Goal: Task Accomplishment & Management: Use online tool/utility

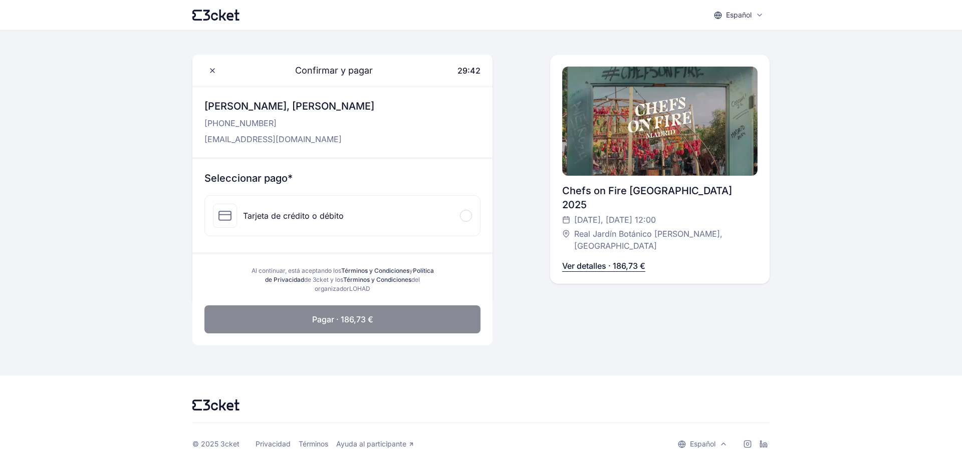
click at [575, 260] on p "Ver detalles · 186,73 €" at bounding box center [603, 266] width 83 height 12
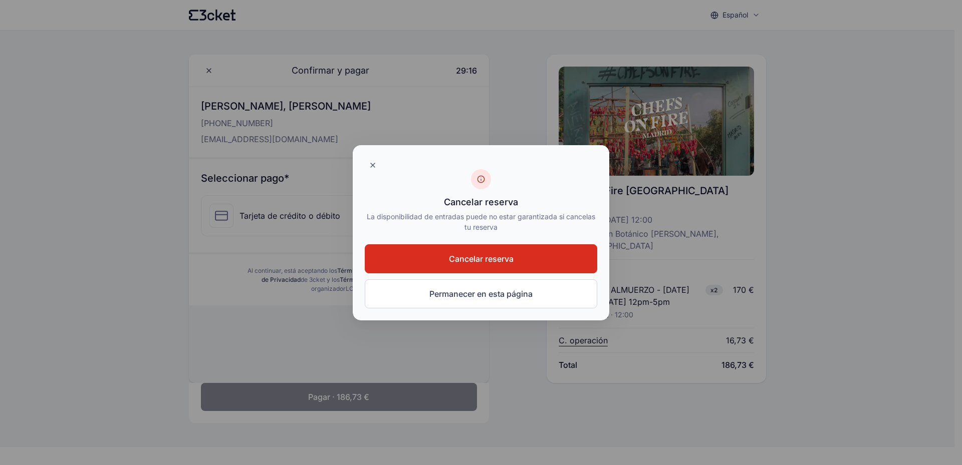
click at [470, 269] on button "Cancelar reserva" at bounding box center [481, 258] width 232 height 29
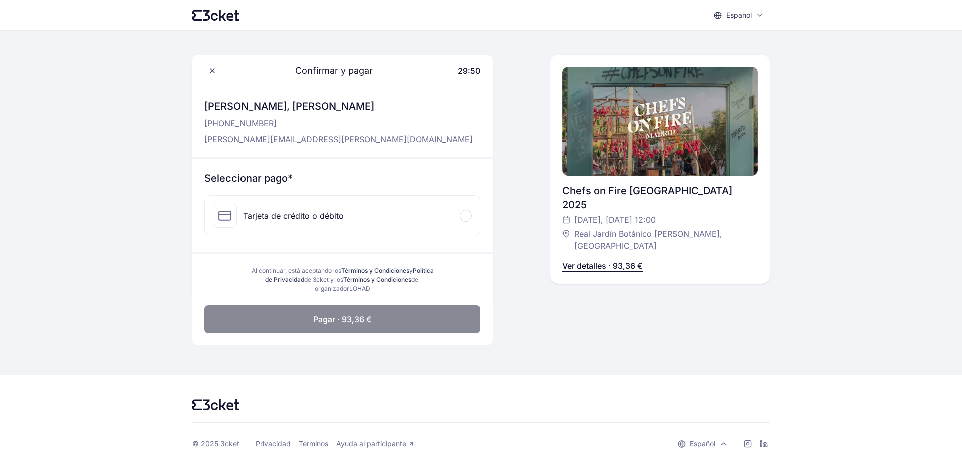
click at [598, 260] on p "Ver detalles · 93,36 €" at bounding box center [602, 266] width 81 height 12
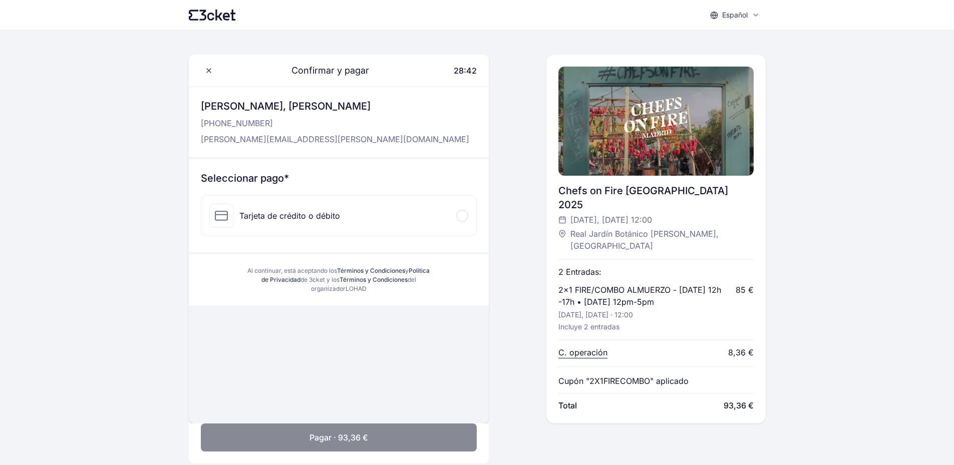
click at [304, 217] on div "Tarjeta de crédito o débito" at bounding box center [289, 216] width 101 height 12
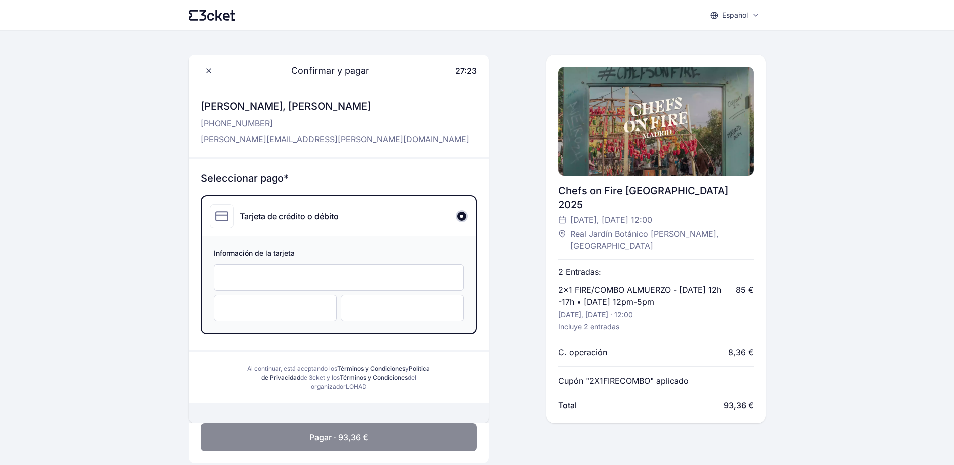
click at [354, 432] on span "Pagar · 93,36 €" at bounding box center [339, 438] width 59 height 12
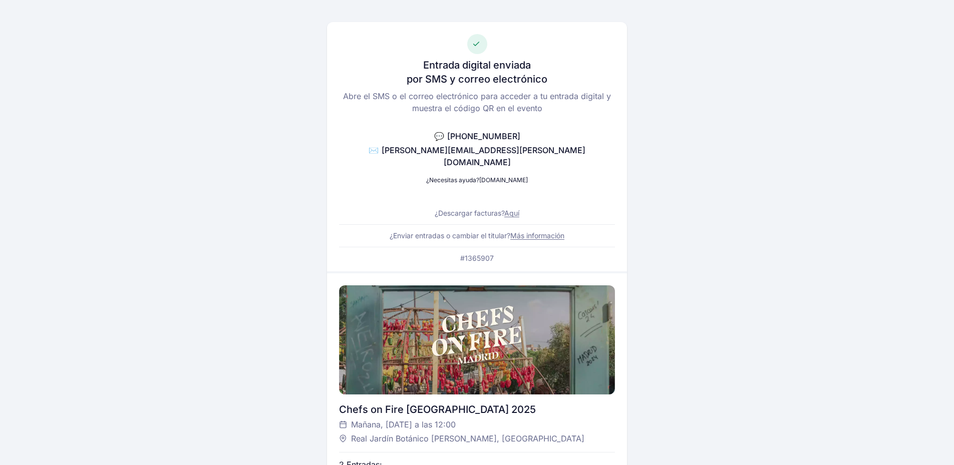
scroll to position [50, 0]
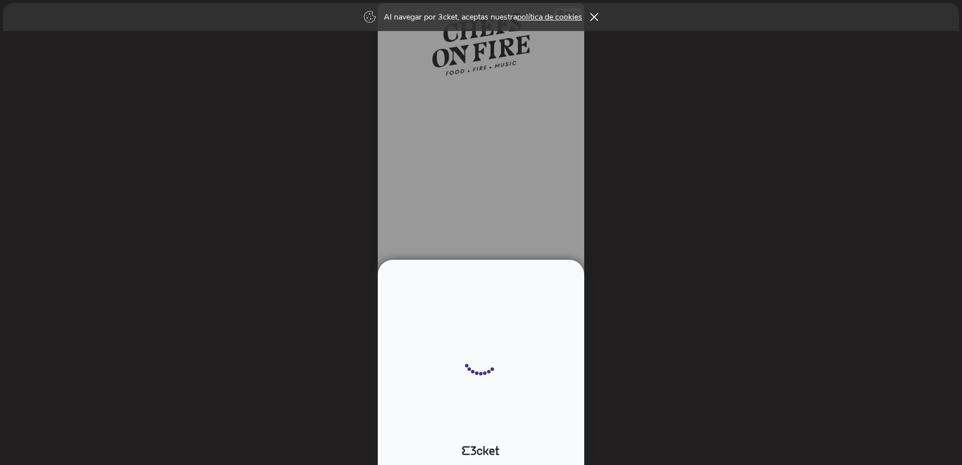
select select "34"
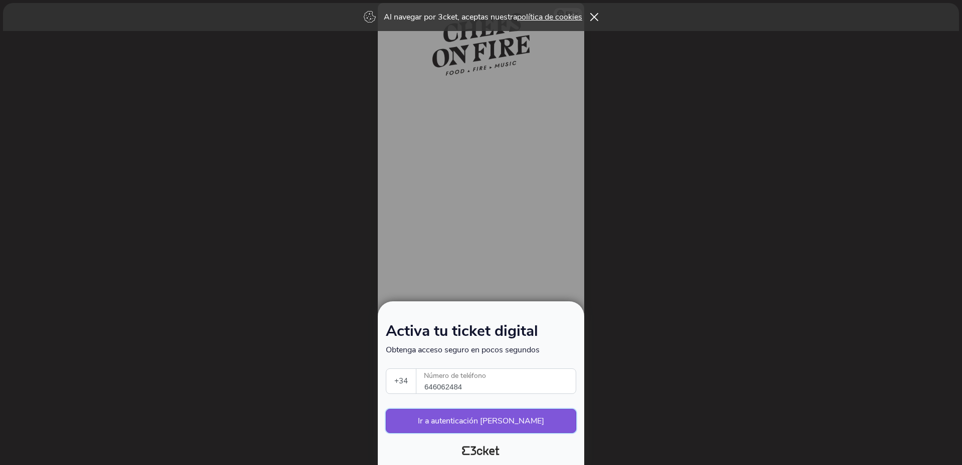
click at [466, 418] on button "Ir a autenticación segura" at bounding box center [481, 421] width 190 height 24
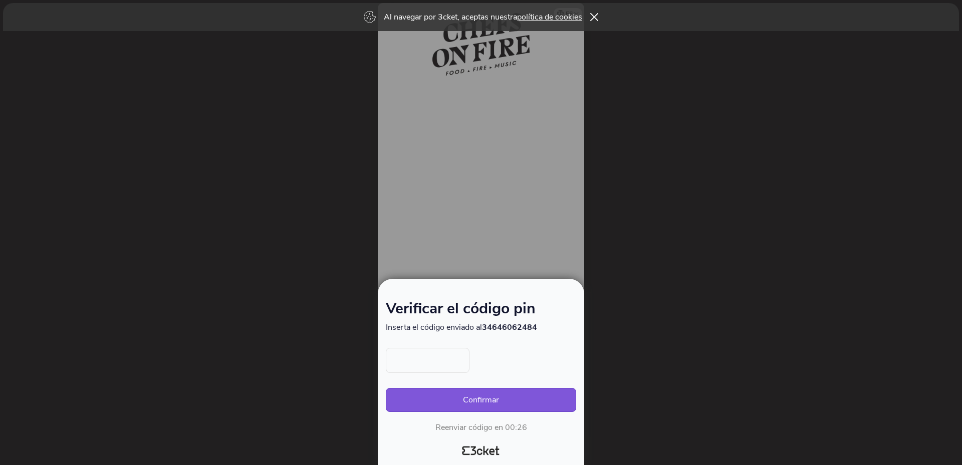
click at [416, 359] on input "text" at bounding box center [428, 360] width 84 height 25
click at [592, 13] on div "Al navegar por 3cket, aceptas nuestra política de cookies" at bounding box center [481, 17] width 956 height 28
click at [401, 360] on input "text" at bounding box center [428, 360] width 84 height 25
type input "9656"
click at [471, 401] on button "Confirmar" at bounding box center [481, 400] width 190 height 24
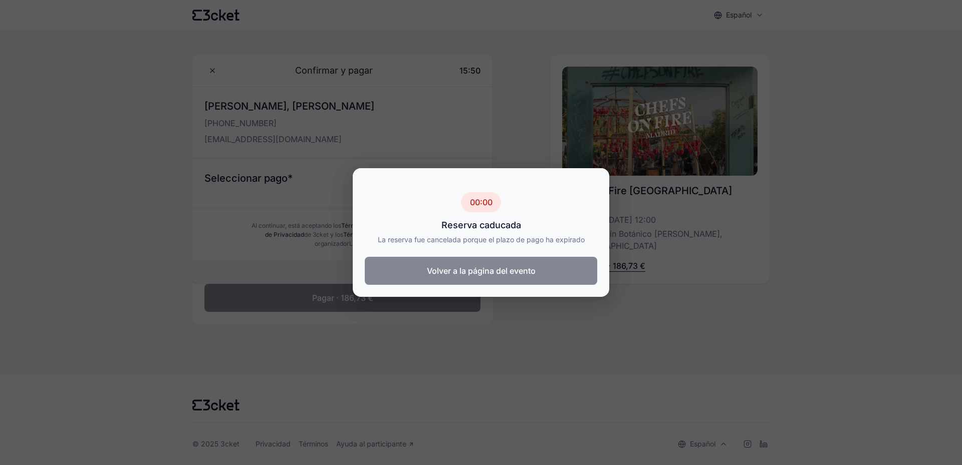
click at [459, 273] on button "Volver a la página del evento" at bounding box center [481, 271] width 232 height 28
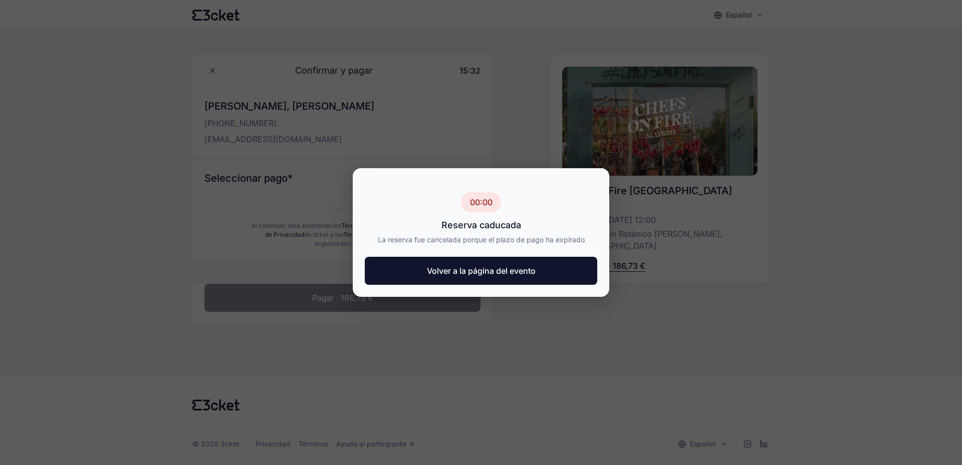
click at [43, 33] on div at bounding box center [481, 232] width 962 height 465
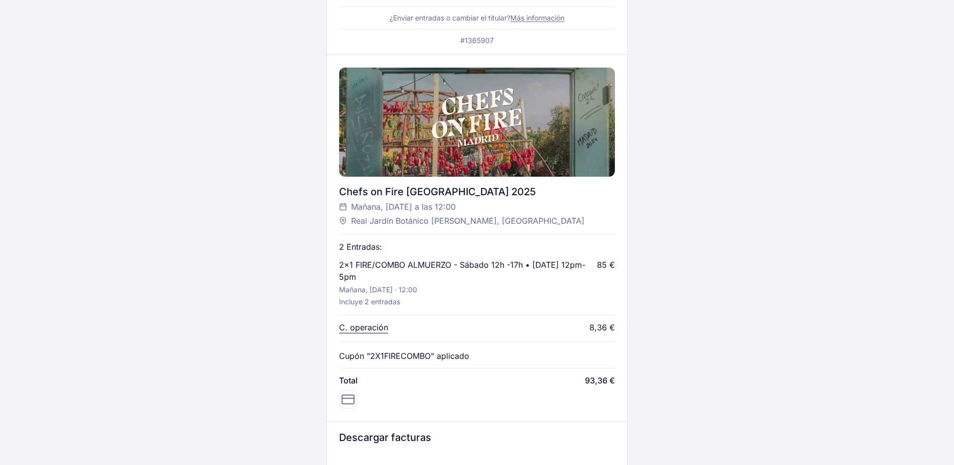
scroll to position [50, 0]
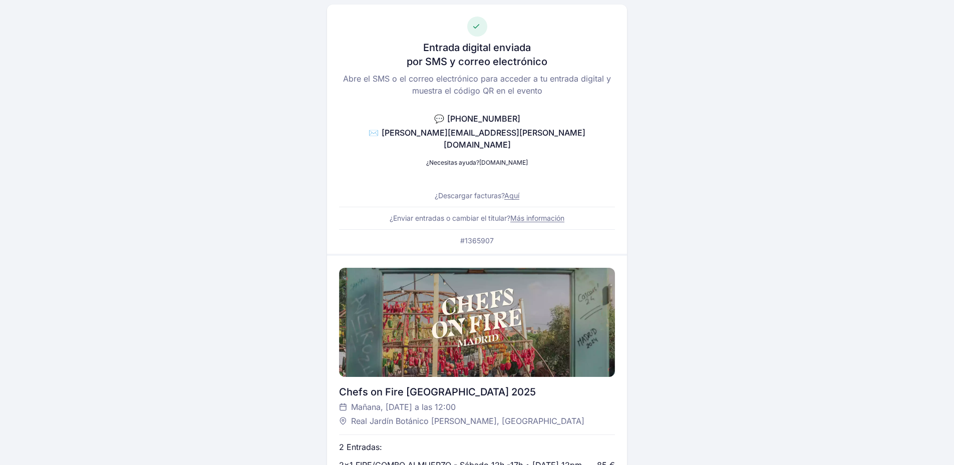
click at [508, 191] on link "Aquí" at bounding box center [511, 195] width 15 height 9
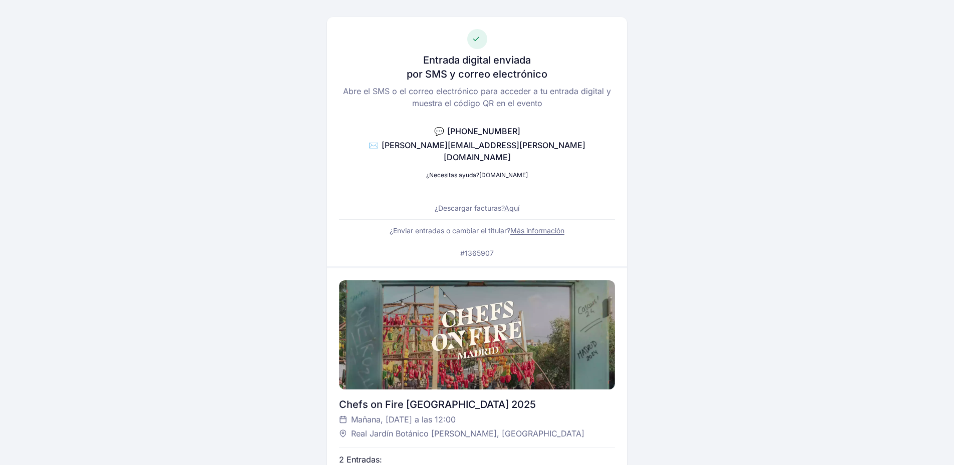
scroll to position [37, 0]
click at [512, 204] on link "Aquí" at bounding box center [511, 208] width 15 height 9
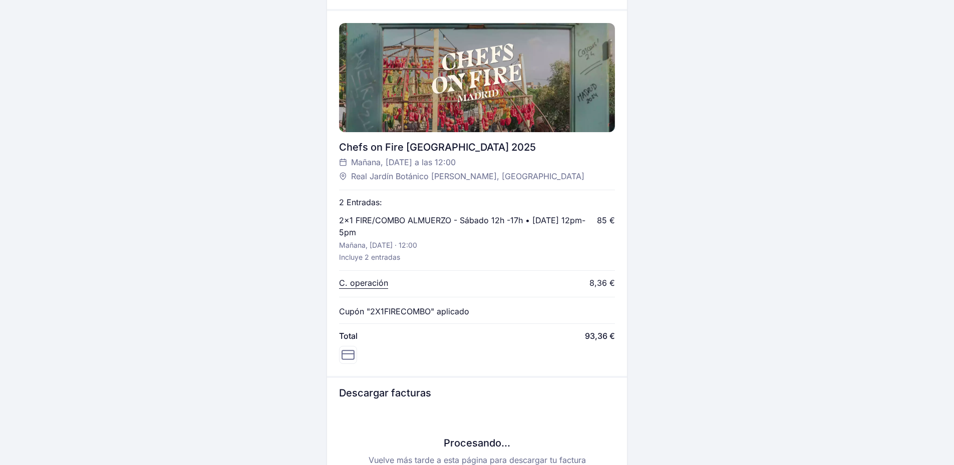
scroll to position [137, 0]
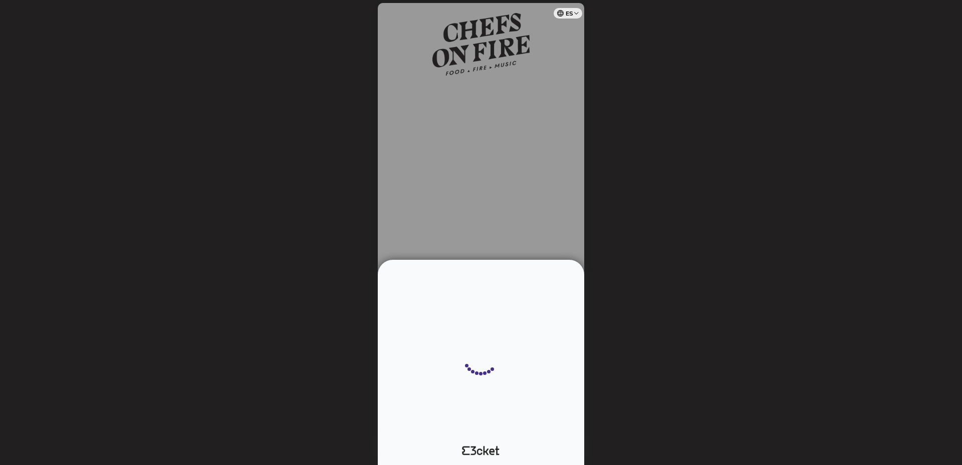
select select "34"
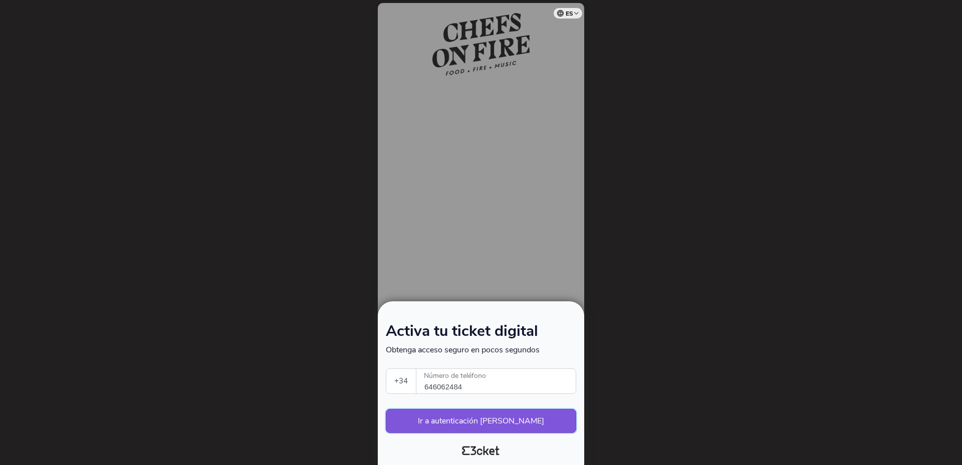
click at [490, 421] on button "Ir a autenticación [PERSON_NAME]" at bounding box center [481, 421] width 190 height 24
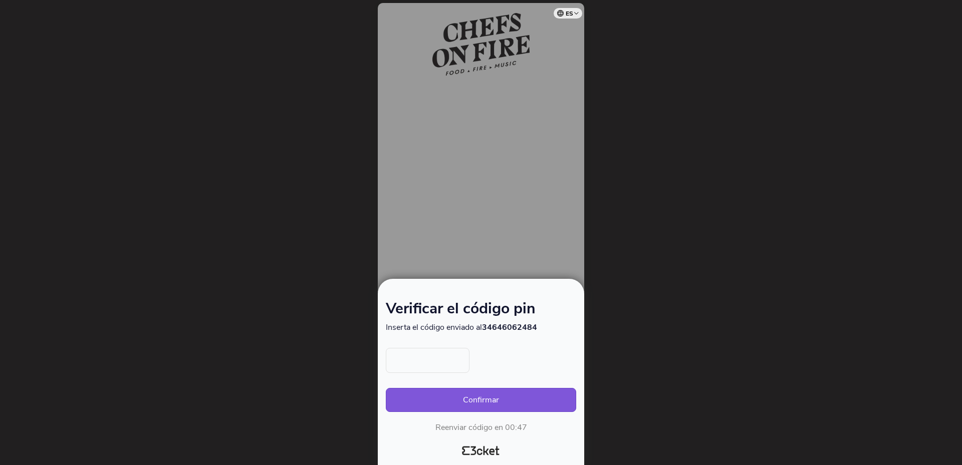
click at [411, 359] on input "text" at bounding box center [428, 360] width 84 height 25
type input "9656"
click at [473, 406] on button "Confirmar" at bounding box center [481, 400] width 190 height 24
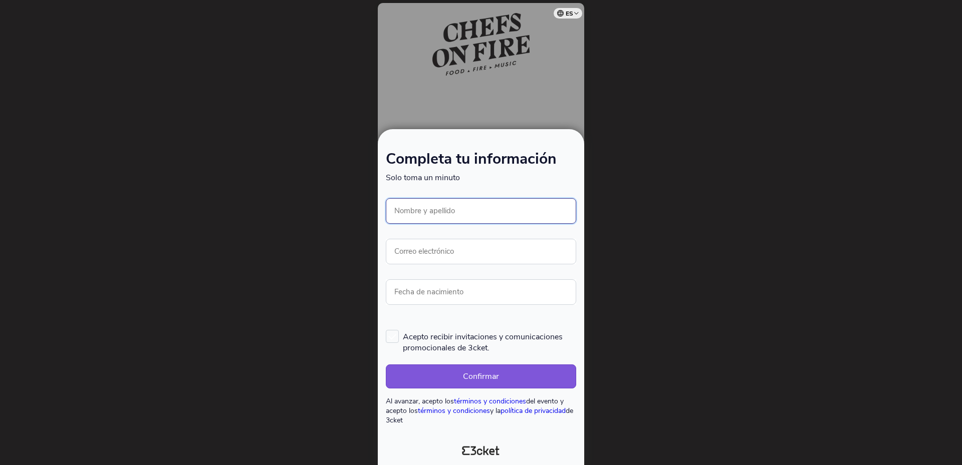
click at [456, 219] on input "Nombre y apellido" at bounding box center [481, 211] width 190 height 26
type input "[PERSON_NAME]"
click at [462, 253] on input "Correo electrónico" at bounding box center [481, 252] width 190 height 26
type input "juliasau@yahoo.es"
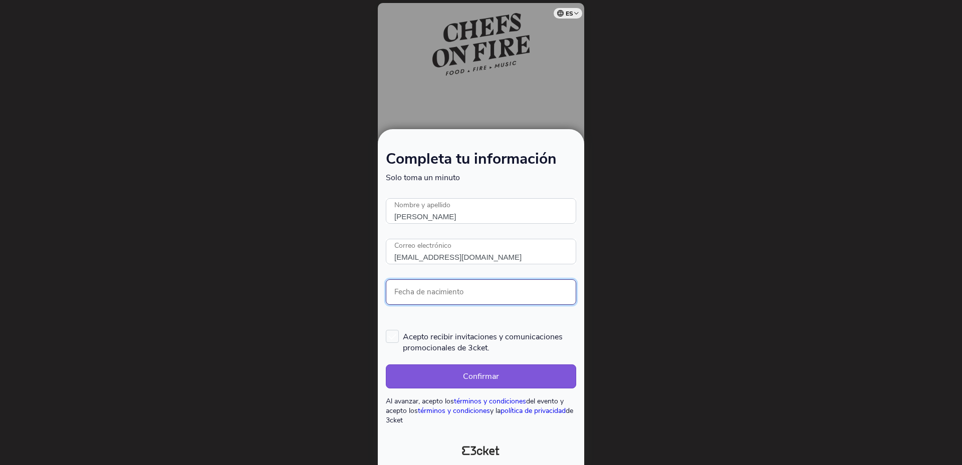
click at [456, 294] on input "Fecha de nacimiento" at bounding box center [481, 293] width 190 height 26
type input "21/04/1967"
click at [394, 341] on label "Acepto recibir invitaciones y comunicaciones promocionales de 3cket." at bounding box center [481, 342] width 190 height 24
click at [387, 330] on input "Acepto recibir invitaciones y comunicaciones promocionales de 3cket." at bounding box center [386, 329] width 1 height 1
checkbox input "true"
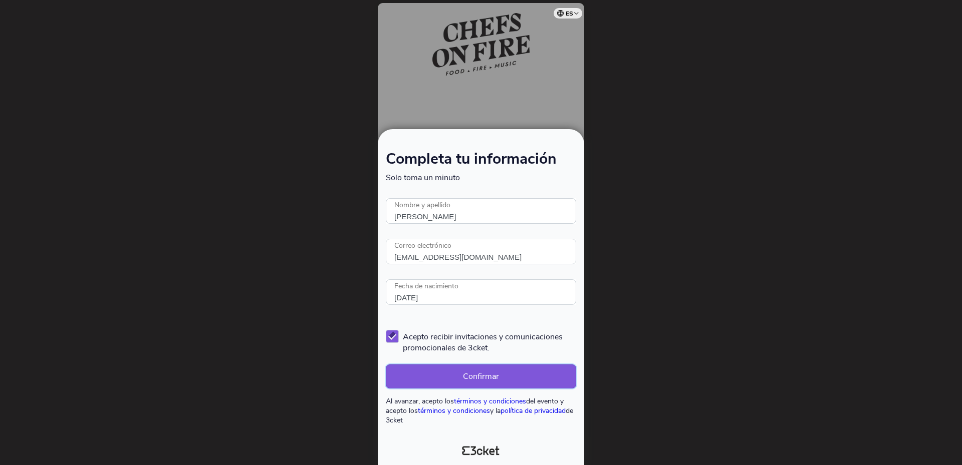
click at [469, 375] on button "Confirmar" at bounding box center [481, 377] width 190 height 24
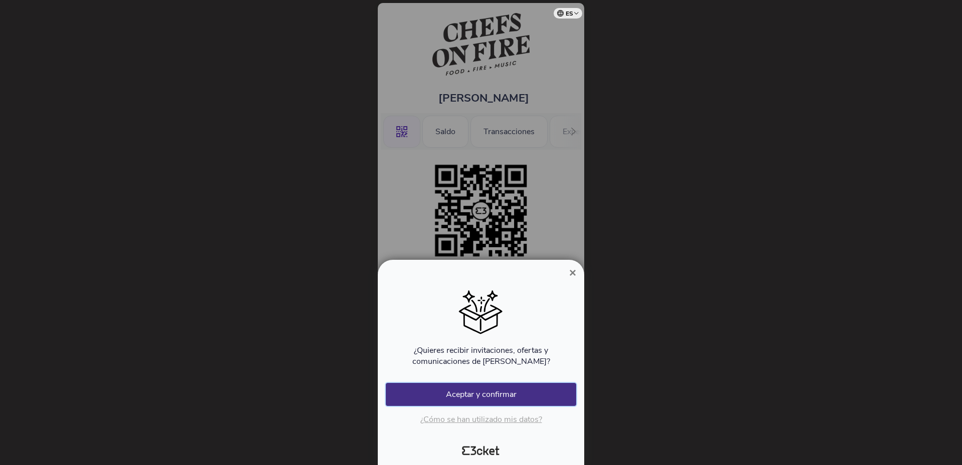
click at [485, 396] on button "Aceptar y confirmar" at bounding box center [481, 394] width 190 height 23
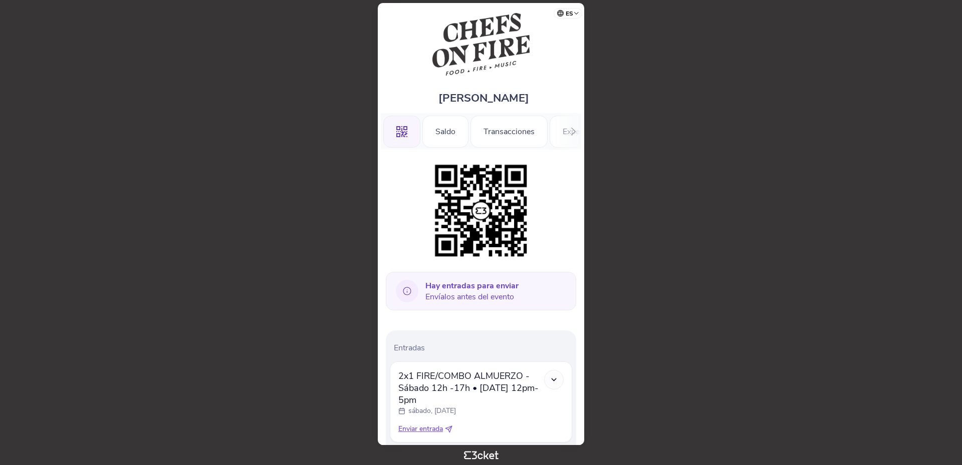
click at [450, 429] on icon at bounding box center [450, 428] width 4 height 4
select select "34"
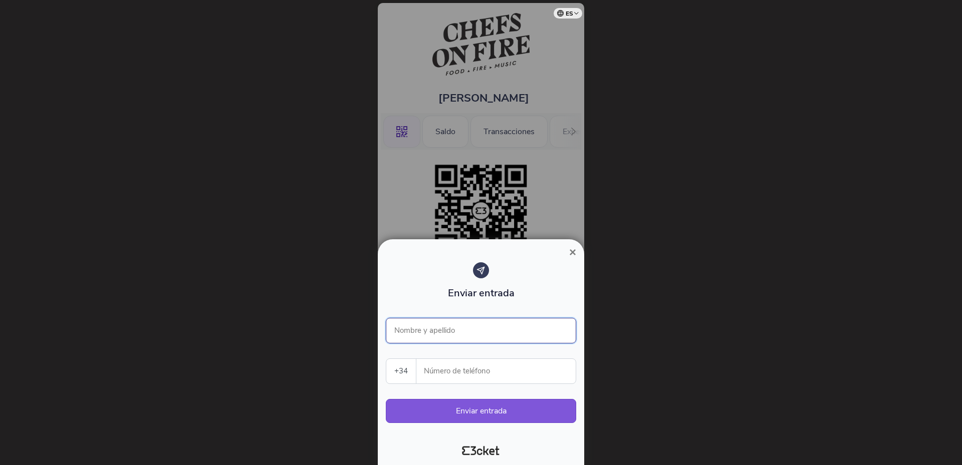
click at [464, 326] on input "Nombre y apellido" at bounding box center [481, 331] width 190 height 26
type input "[PERSON_NAME]"
type input "646062484"
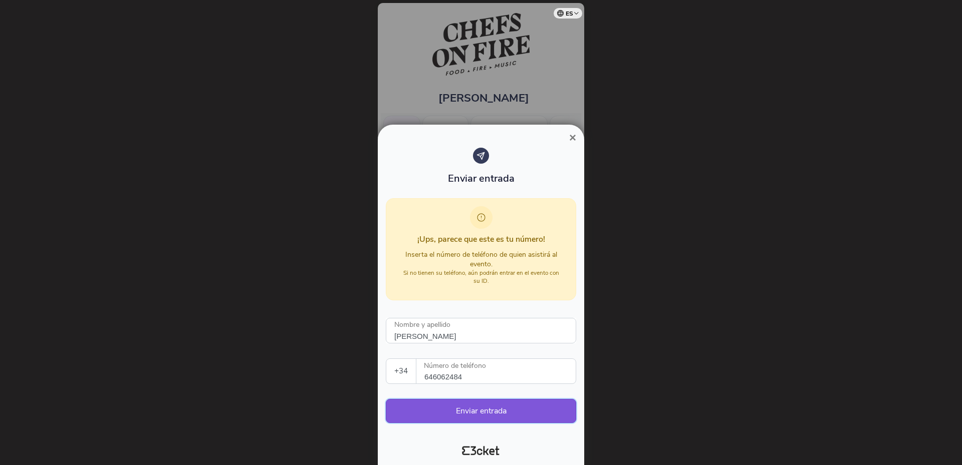
click at [491, 413] on button "Enviar entrada" at bounding box center [481, 411] width 190 height 24
click at [482, 412] on button "Enviar entrada" at bounding box center [481, 411] width 190 height 24
click at [572, 133] on span "×" at bounding box center [572, 138] width 7 height 14
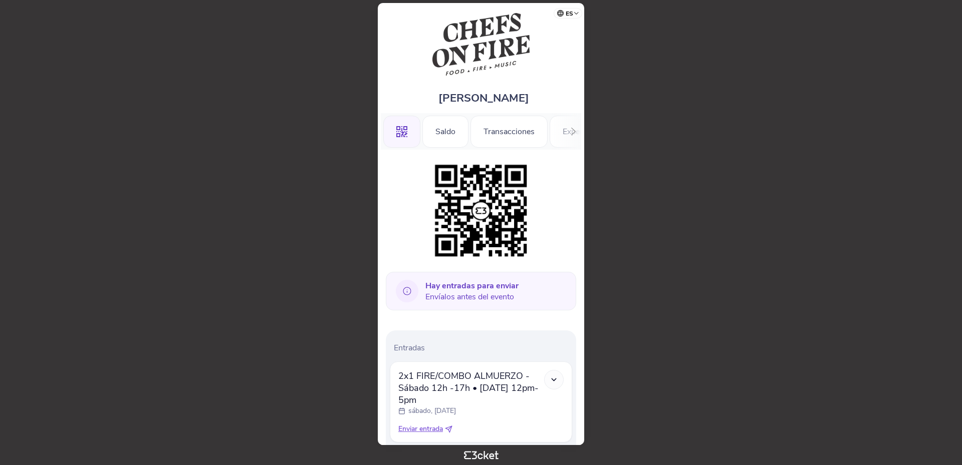
click at [404, 291] on icon at bounding box center [407, 291] width 23 height 23
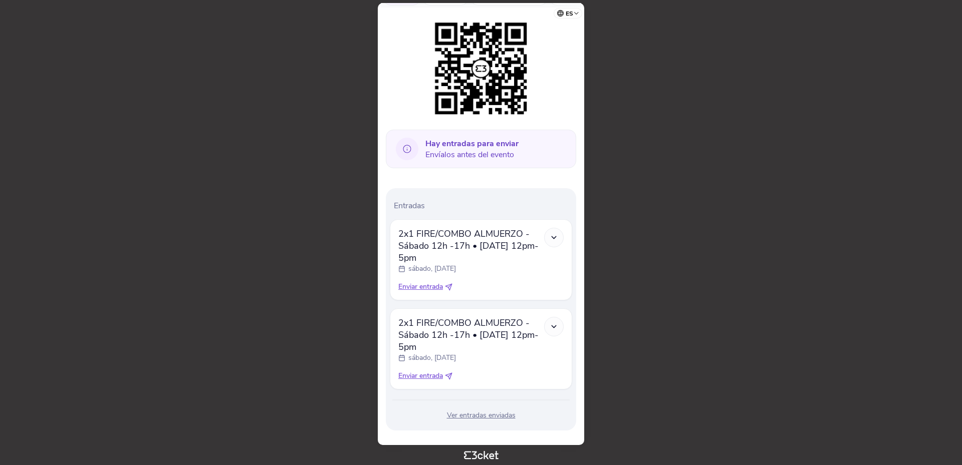
scroll to position [153, 0]
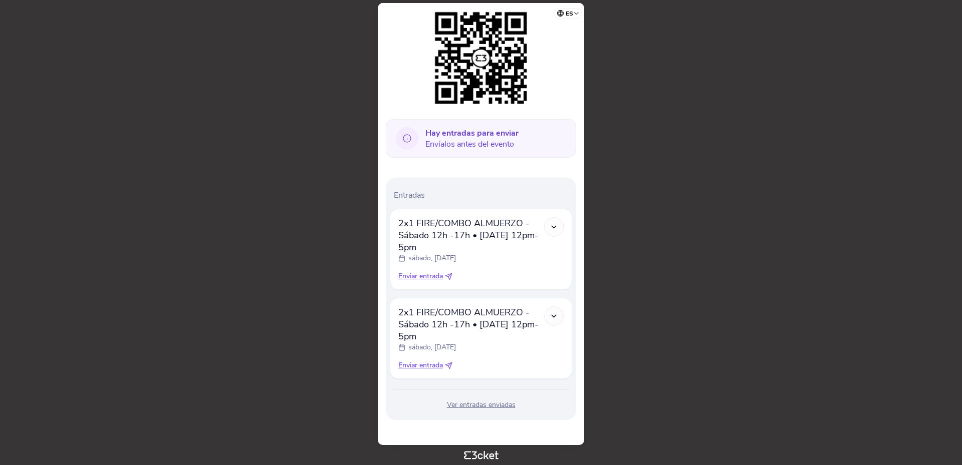
click at [555, 227] on icon at bounding box center [554, 227] width 9 height 9
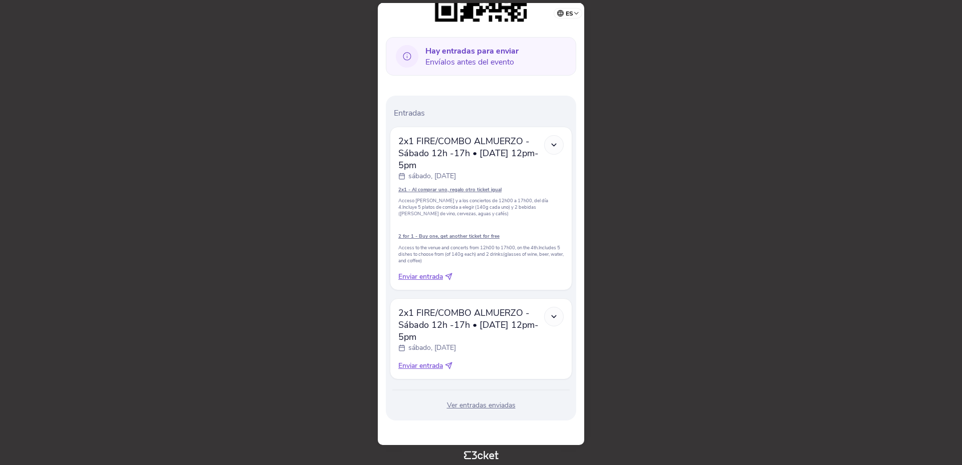
scroll to position [235, 0]
click at [419, 367] on span "Enviar entrada" at bounding box center [420, 366] width 45 height 10
select select "34"
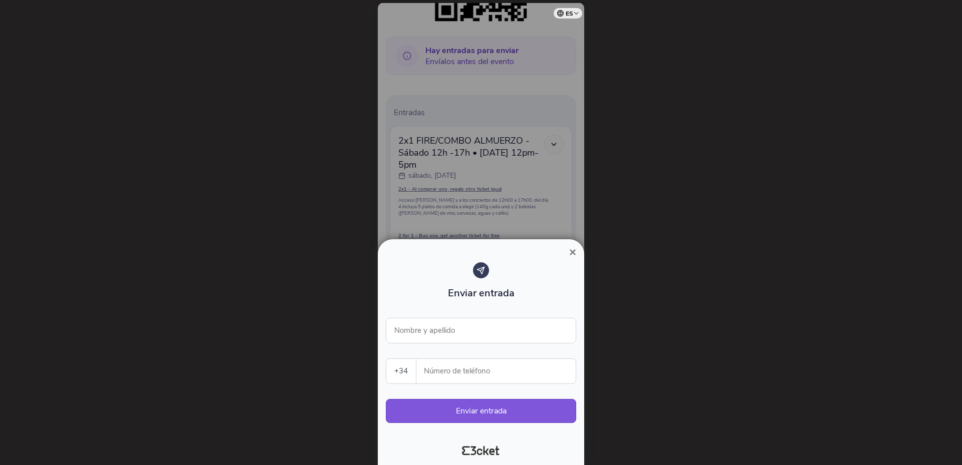
click at [574, 252] on span "×" at bounding box center [572, 252] width 7 height 14
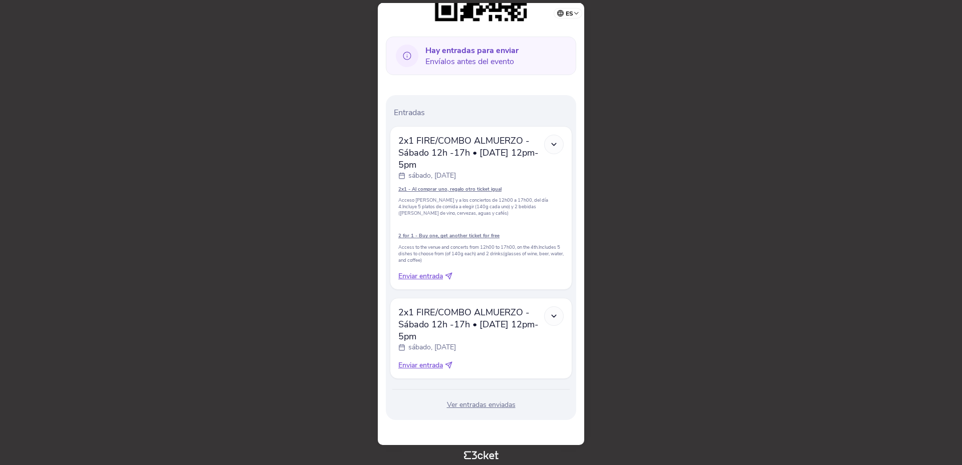
click at [450, 366] on icon at bounding box center [448, 366] width 7 height 7
select select "34"
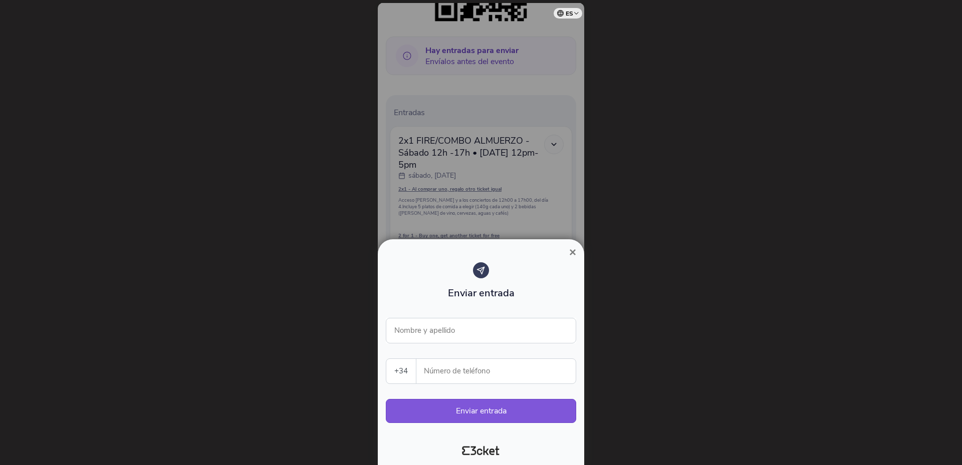
click at [453, 375] on input "Número de teléfono" at bounding box center [499, 371] width 151 height 25
type input "646062484"
type input "[PERSON_NAME]"
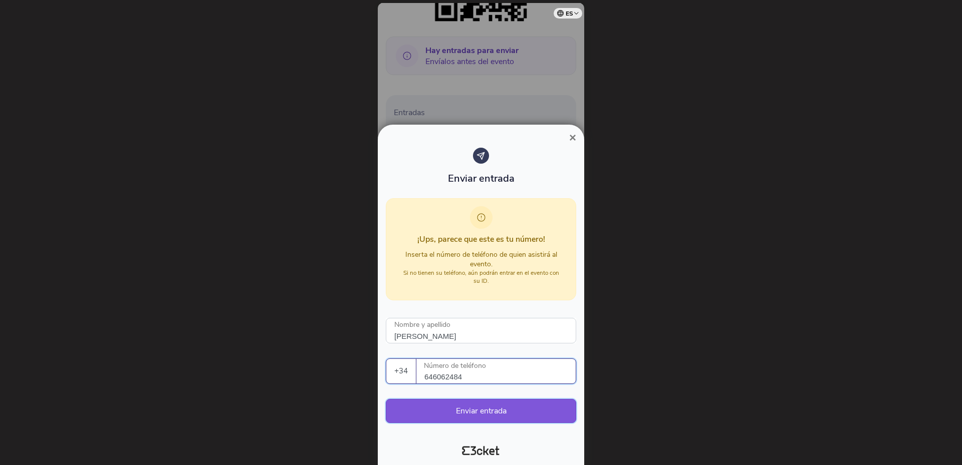
click at [462, 412] on button "Enviar entrada" at bounding box center [481, 411] width 190 height 24
click at [574, 138] on span "×" at bounding box center [572, 138] width 7 height 14
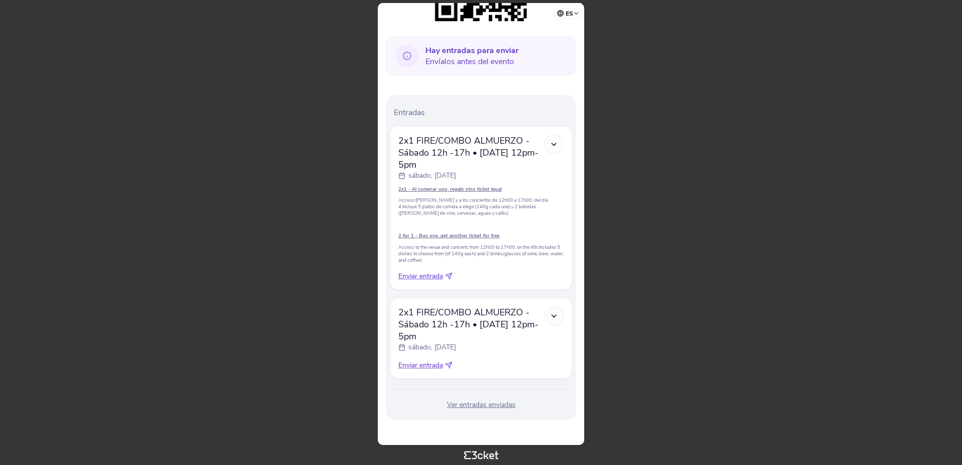
click at [553, 316] on icon at bounding box center [554, 316] width 9 height 9
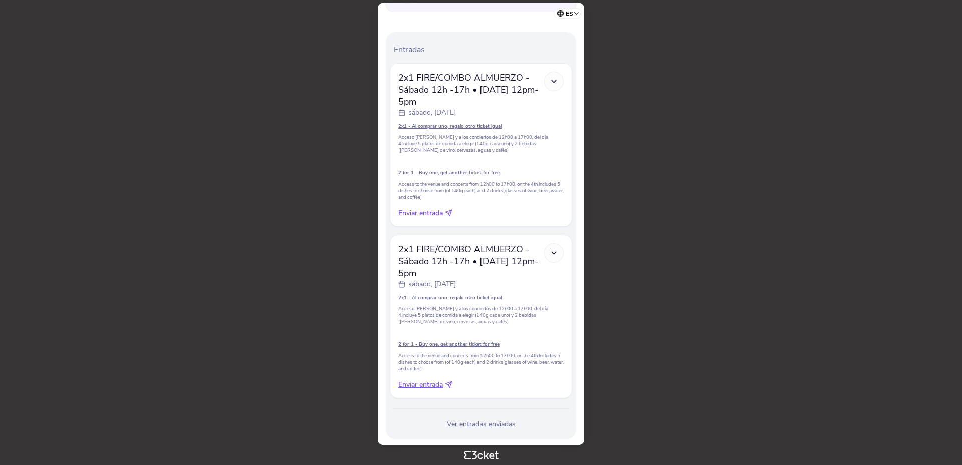
scroll to position [318, 0]
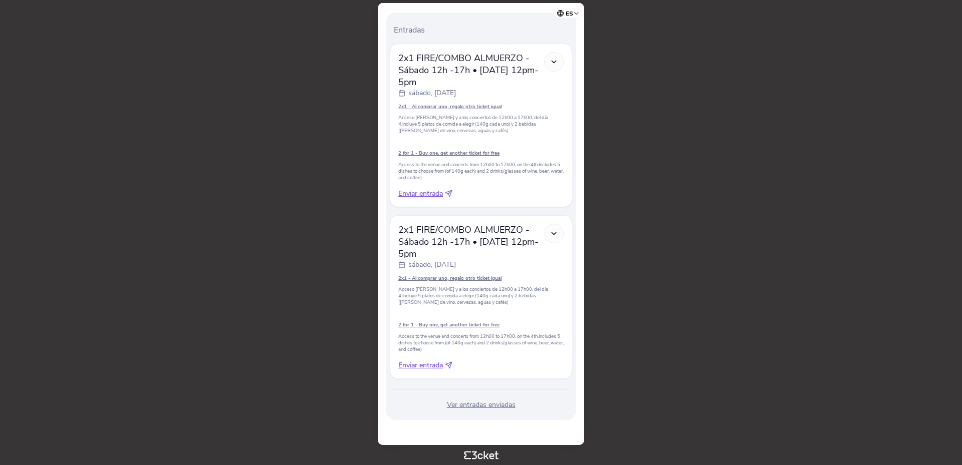
click at [509, 405] on div "Ver entradas enviadas" at bounding box center [481, 405] width 182 height 10
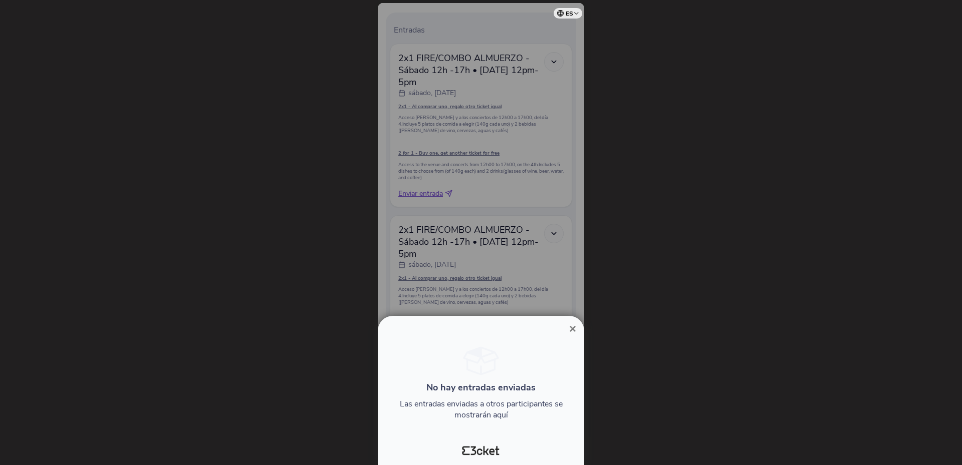
click at [571, 324] on span "×" at bounding box center [572, 329] width 7 height 14
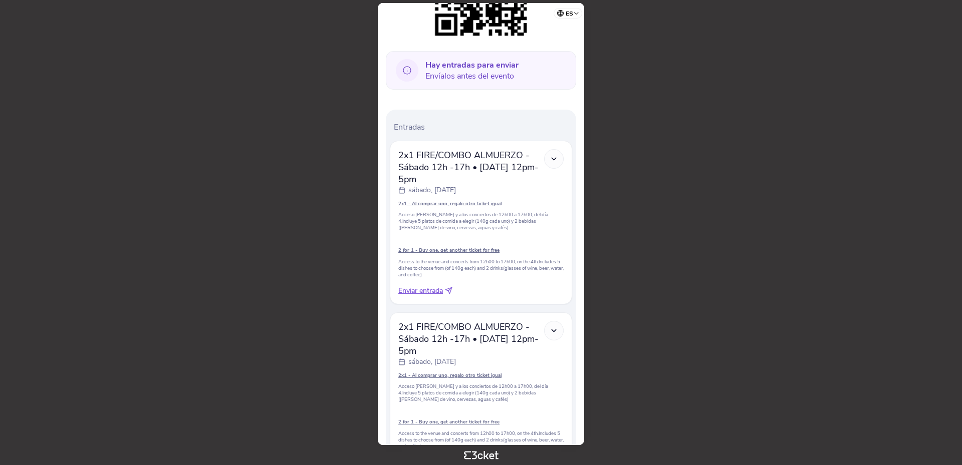
scroll to position [218, 0]
click at [454, 81] on span "Hay entradas para enviar Envíalos antes del evento" at bounding box center [471, 74] width 93 height 22
click at [554, 159] on icon at bounding box center [554, 162] width 9 height 9
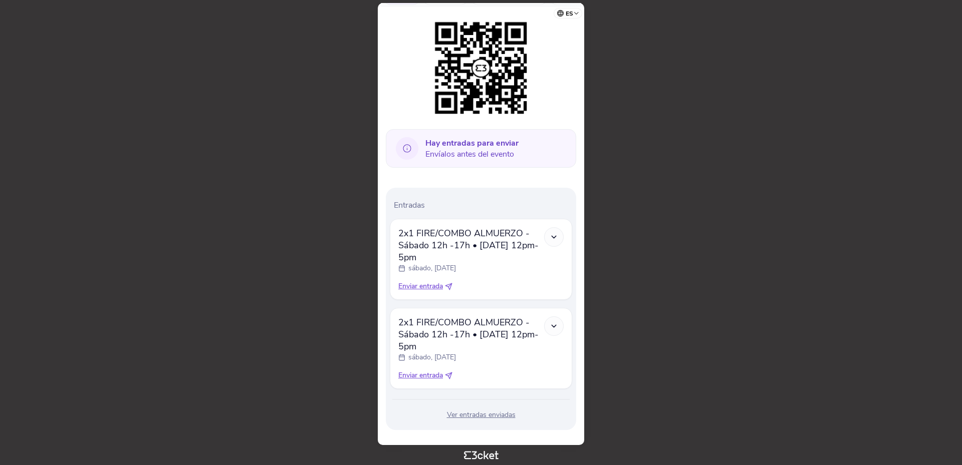
scroll to position [150, 0]
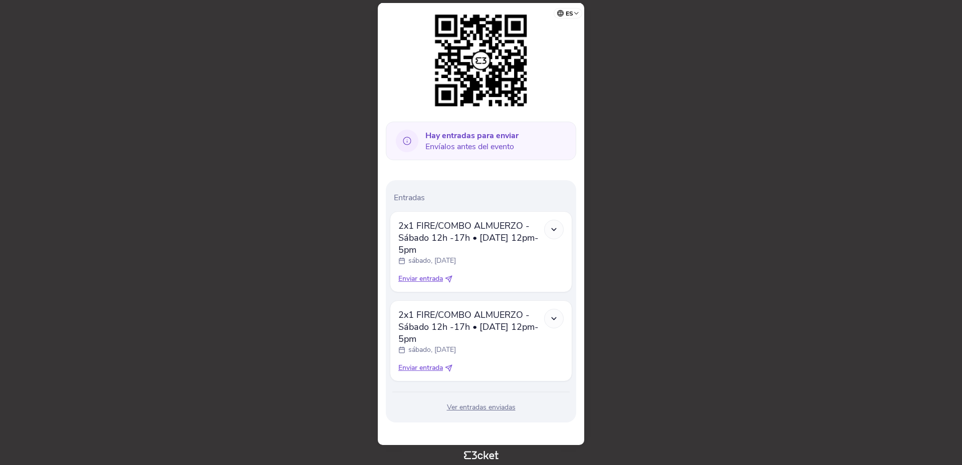
click at [553, 233] on icon at bounding box center [554, 229] width 9 height 9
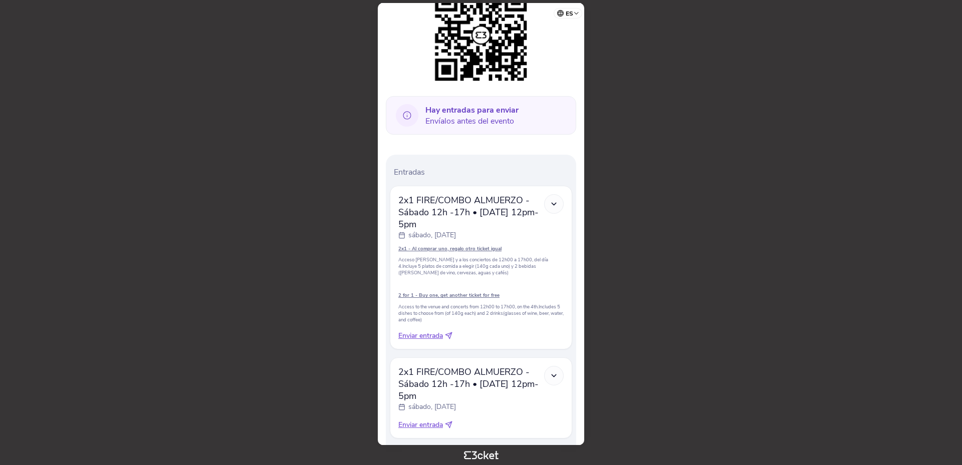
scroll to position [200, 0]
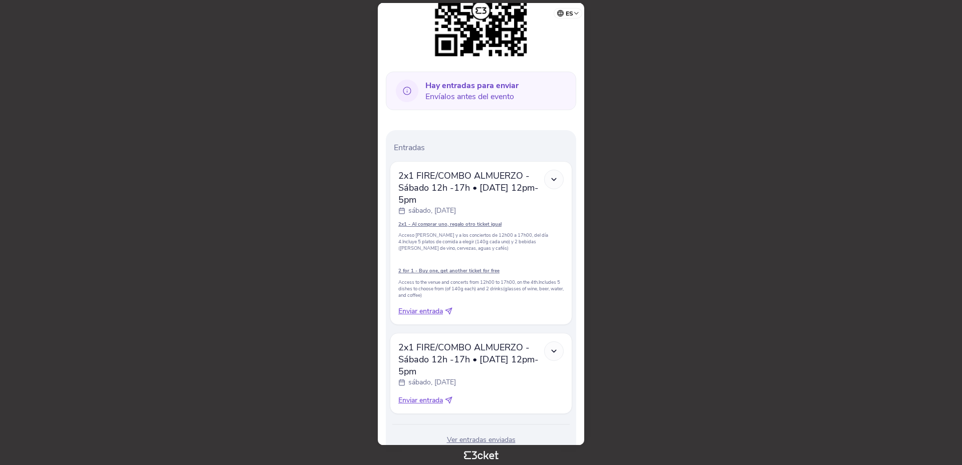
click at [555, 349] on icon at bounding box center [554, 351] width 9 height 9
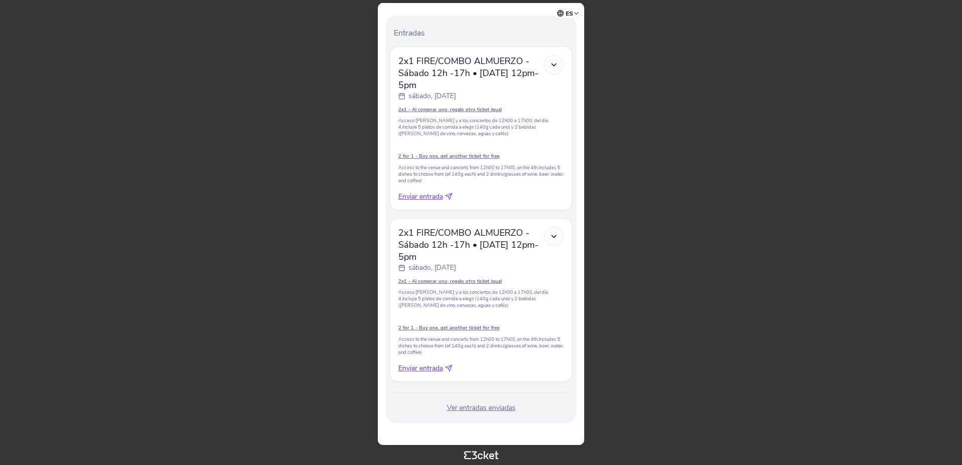
scroll to position [318, 0]
click at [449, 192] on icon at bounding box center [449, 194] width 8 height 8
select select "34"
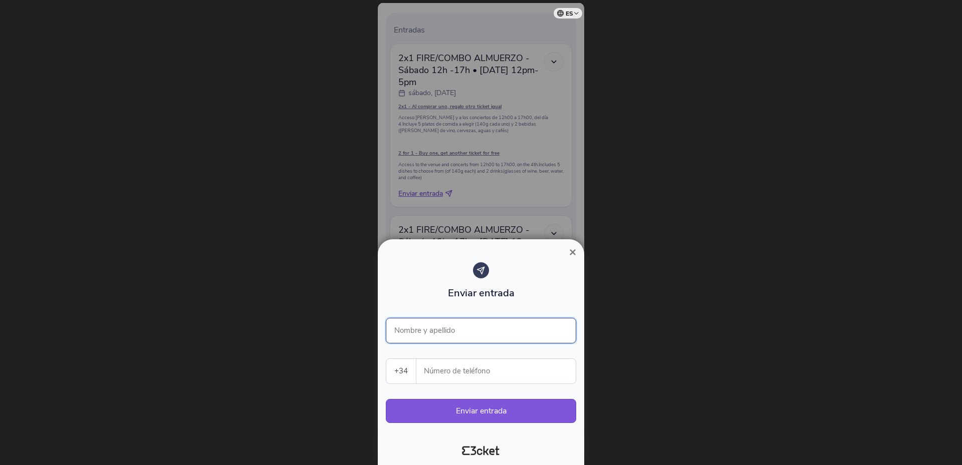
click at [426, 330] on input "Nombre y apellido" at bounding box center [481, 331] width 190 height 26
type input "[PERSON_NAME]"
type input "646062484"
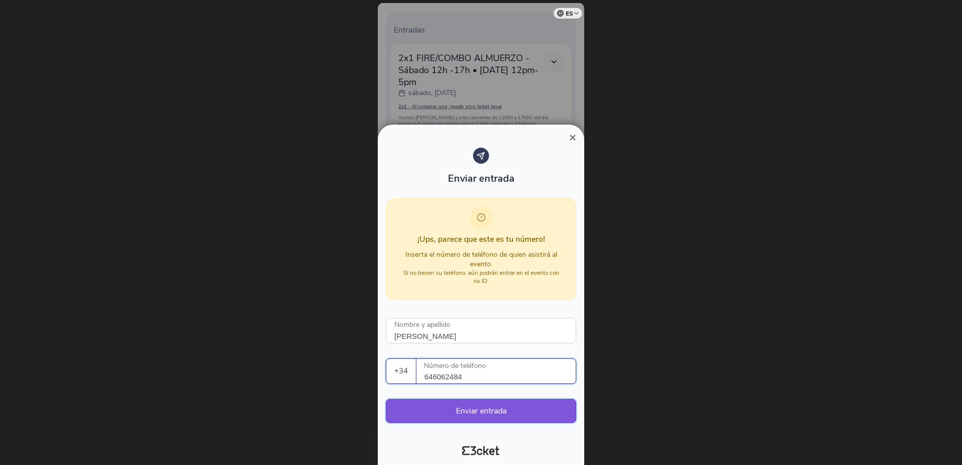
click at [468, 411] on button "Enviar entrada" at bounding box center [481, 411] width 190 height 24
click at [570, 134] on span "×" at bounding box center [572, 138] width 7 height 14
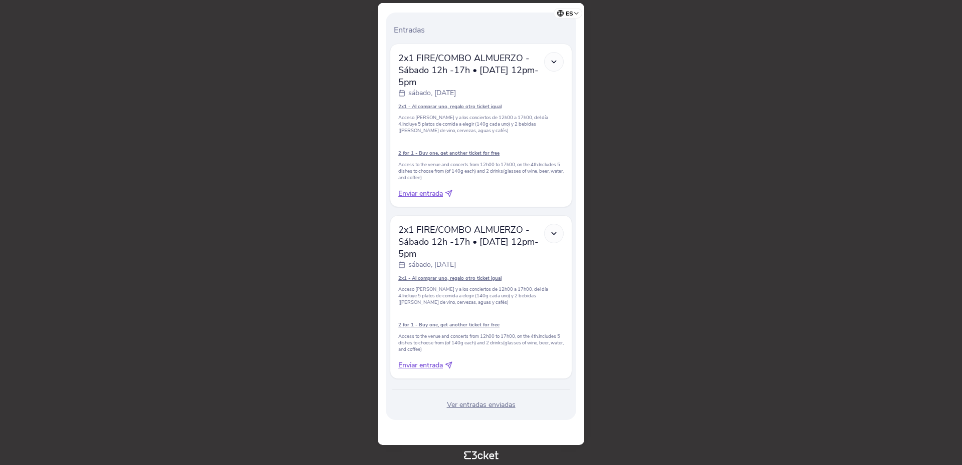
click at [411, 367] on span "Enviar entrada" at bounding box center [420, 366] width 45 height 10
select select "34"
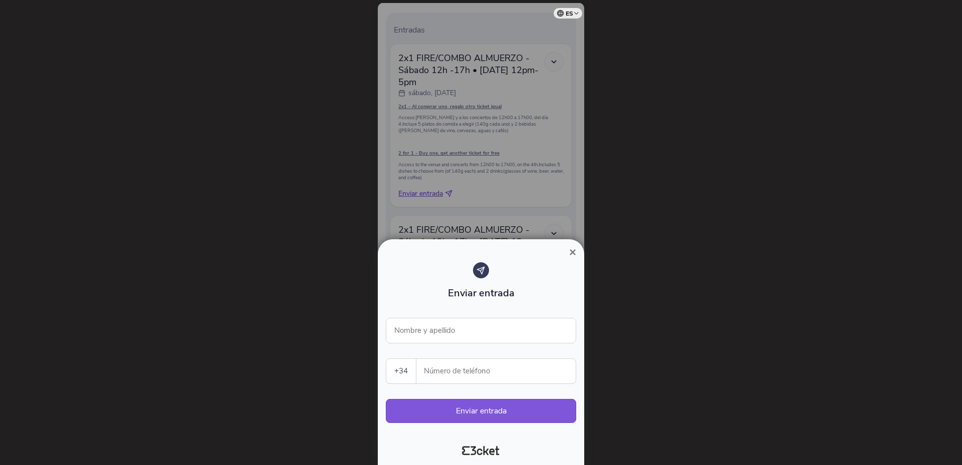
click at [451, 369] on input "Número de teléfono" at bounding box center [499, 371] width 151 height 25
type input "646755012"
click at [446, 333] on input "Nombre y apellido" at bounding box center [481, 331] width 190 height 26
type input "GLORIA SERRANO ALBALA"
click at [463, 412] on button "Enviar entrada" at bounding box center [481, 411] width 190 height 24
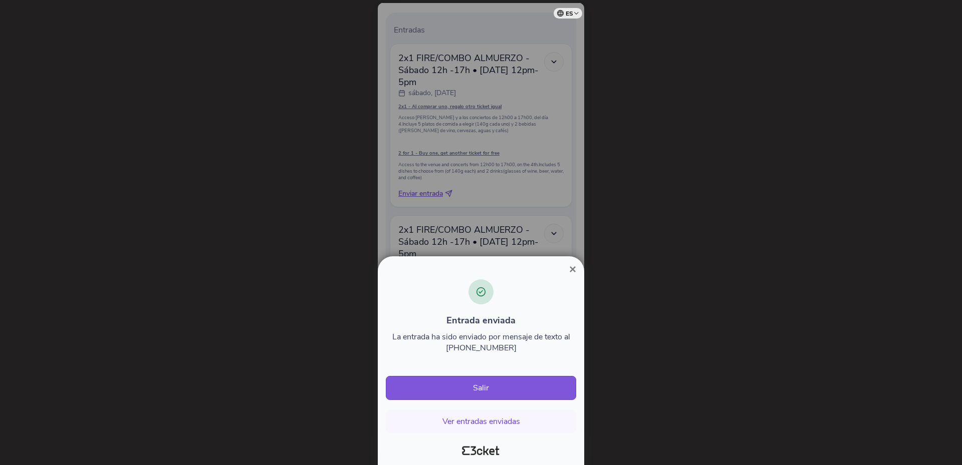
click at [575, 268] on span "×" at bounding box center [572, 269] width 7 height 14
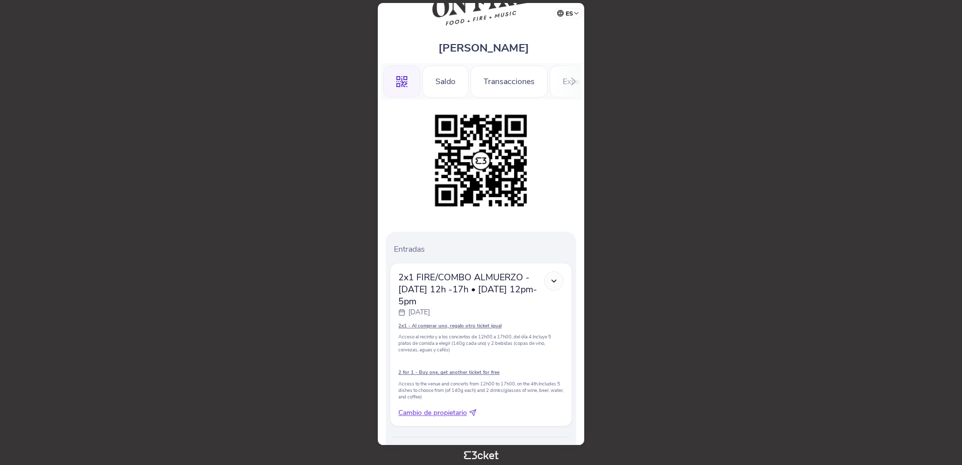
scroll to position [98, 0]
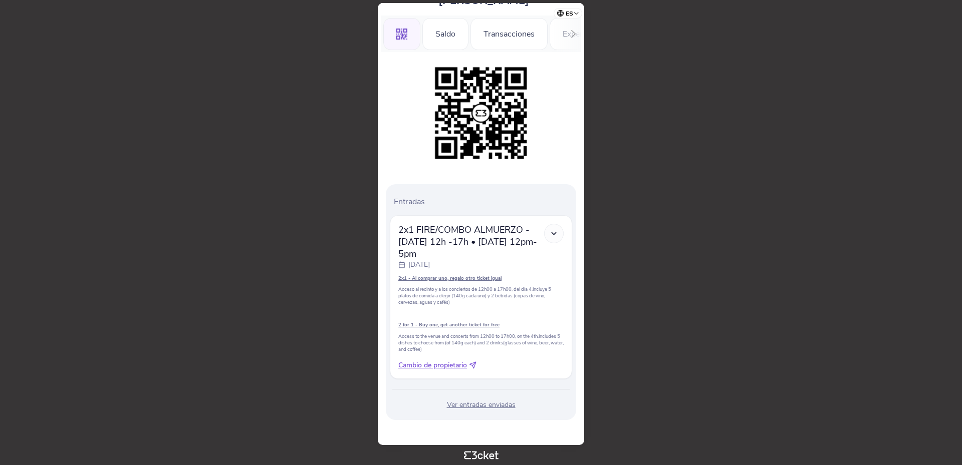
click at [500, 403] on div "Ver entradas enviadas" at bounding box center [481, 405] width 182 height 10
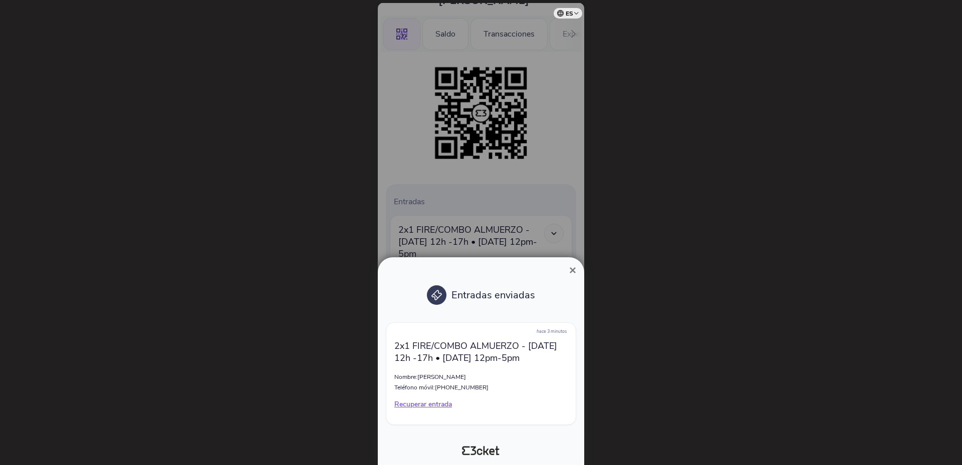
click at [572, 272] on span "×" at bounding box center [572, 270] width 7 height 14
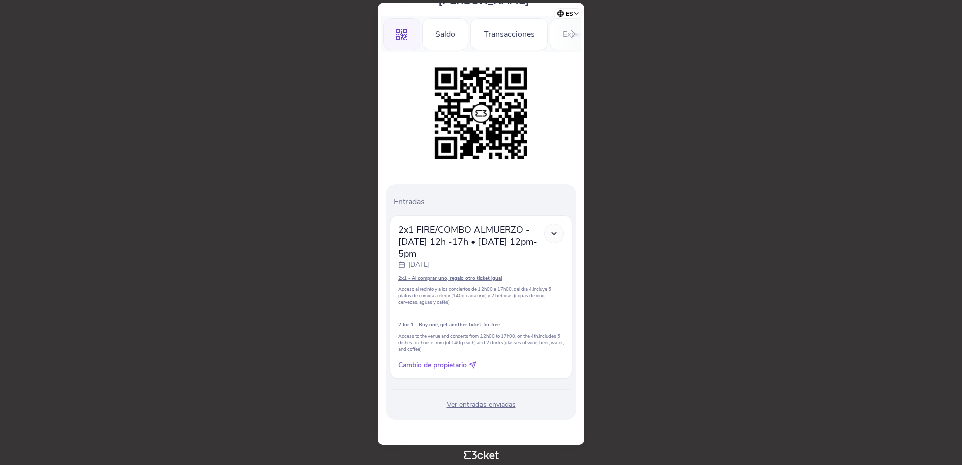
scroll to position [98, 0]
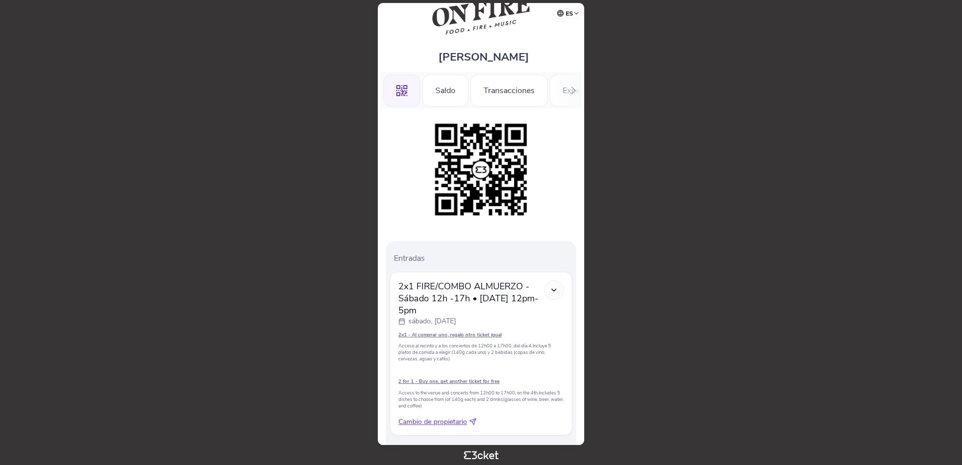
scroll to position [98, 0]
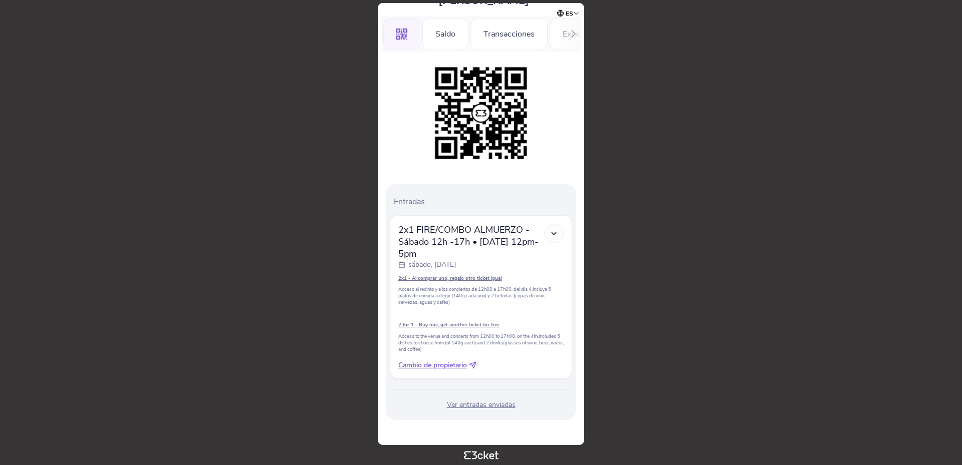
click at [472, 405] on div "Ver entradas enviadas" at bounding box center [481, 405] width 182 height 10
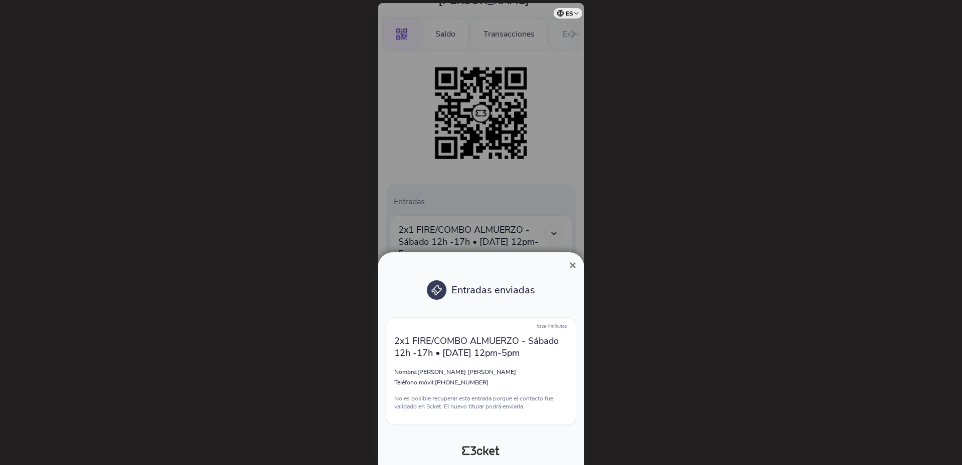
scroll to position [98, 0]
